Goal: Information Seeking & Learning: Learn about a topic

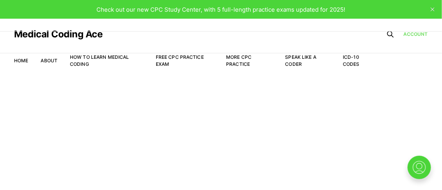
click at [409, 31] on link "Account" at bounding box center [415, 34] width 25 height 7
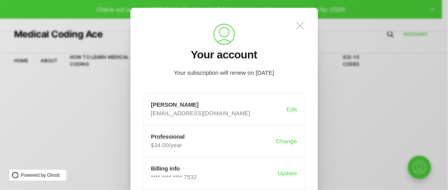
click at [297, 27] on icon ".a{fill:none;stroke:currentColor;stroke-linecap:round;stroke-linejoin:round;str…" at bounding box center [299, 25] width 17 height 17
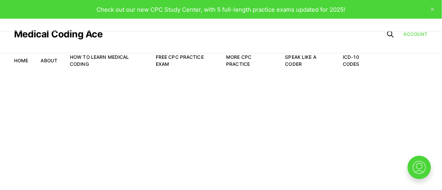
click at [410, 36] on link "Account" at bounding box center [415, 34] width 25 height 7
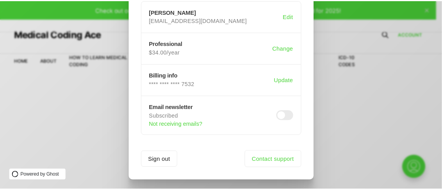
scroll to position [100, 0]
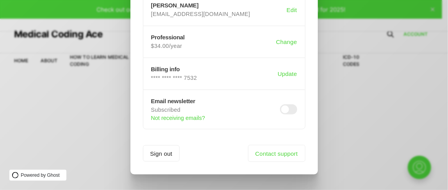
click at [368, 126] on div ".a{fill:none;stroke:currentColor;stroke-linecap:round;stroke-linejoin:round;str…" at bounding box center [229, 95] width 459 height 190
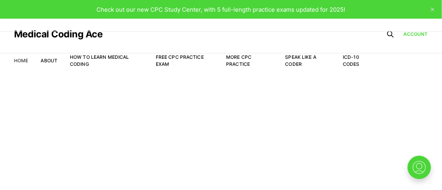
click at [22, 59] on link "Home" at bounding box center [21, 61] width 14 height 6
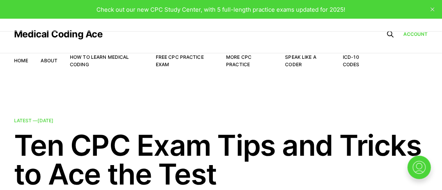
click at [430, 9] on icon "close" at bounding box center [432, 9] width 4 height 4
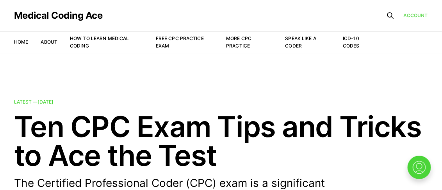
click at [420, 13] on link "Account" at bounding box center [415, 15] width 25 height 7
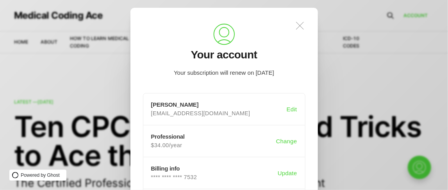
click at [297, 24] on icon ".a{fill:none;stroke:currentColor;stroke-linecap:round;stroke-linejoin:round;str…" at bounding box center [299, 25] width 17 height 17
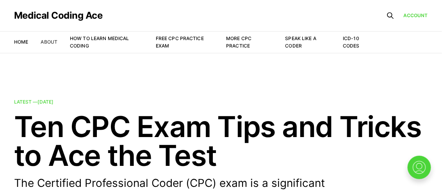
click at [54, 43] on link "About" at bounding box center [49, 42] width 17 height 6
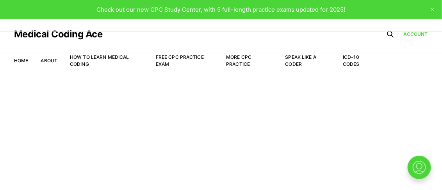
click at [219, 8] on span "Check out our new CPC Study Center, with 5 full-length practice exams updated f…" at bounding box center [221, 9] width 249 height 7
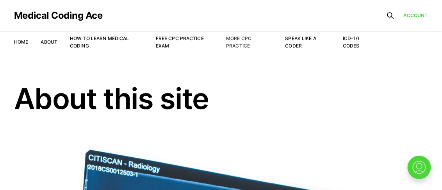
click at [242, 43] on link "More CPC Practice" at bounding box center [238, 42] width 25 height 13
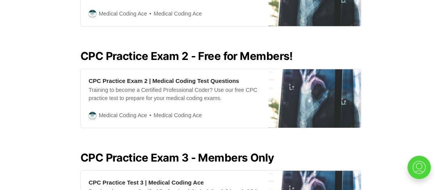
scroll to position [407, 0]
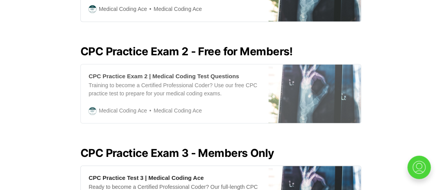
click at [180, 73] on div "CPC Practice Exam 2 | Medical Coding Test Questions" at bounding box center [164, 77] width 151 height 8
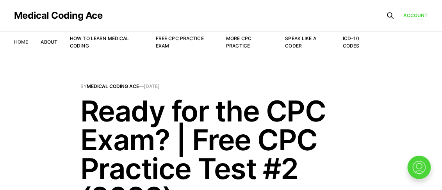
click at [17, 41] on link "Home" at bounding box center [21, 42] width 14 height 6
